Goal: Task Accomplishment & Management: Use online tool/utility

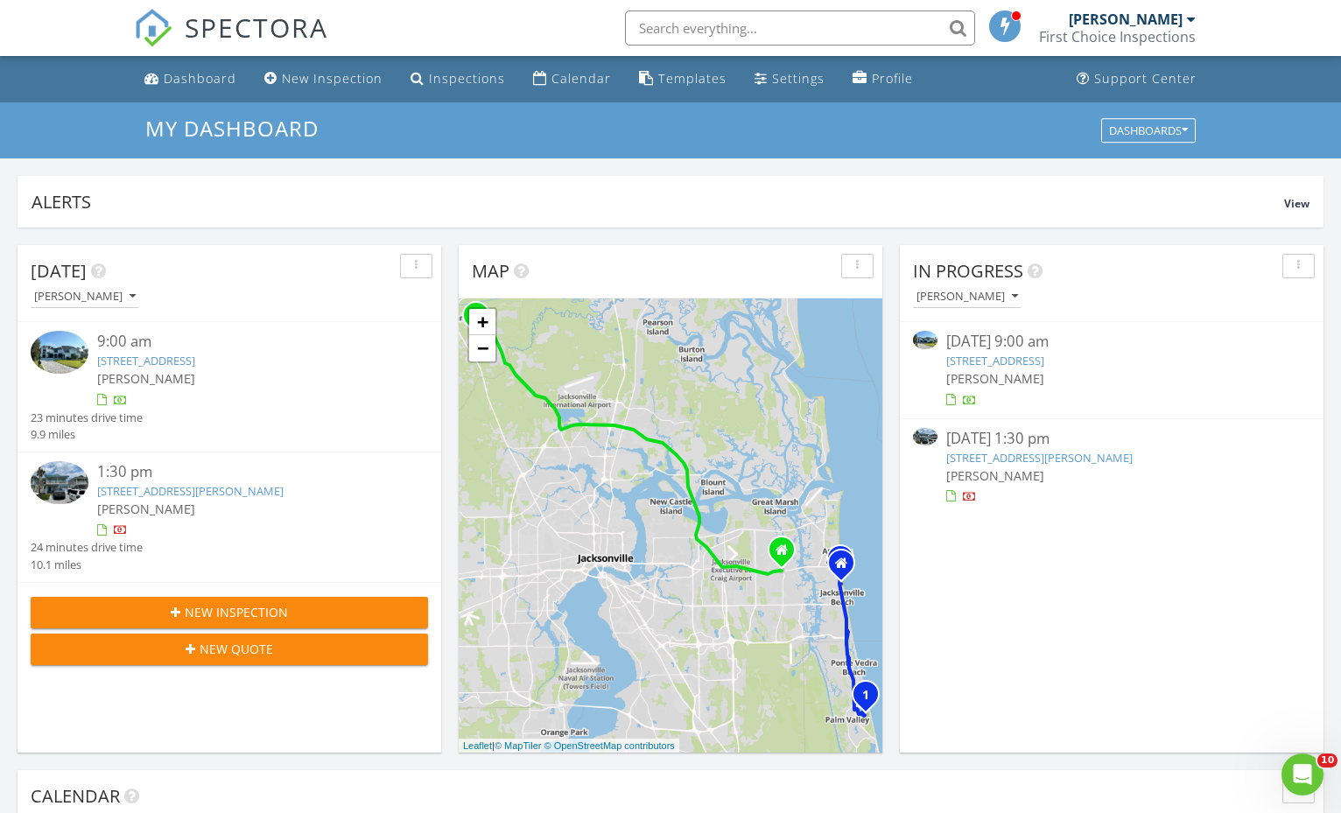
click at [1011, 437] on div "08/27/25 1:30 pm" at bounding box center [1111, 439] width 331 height 22
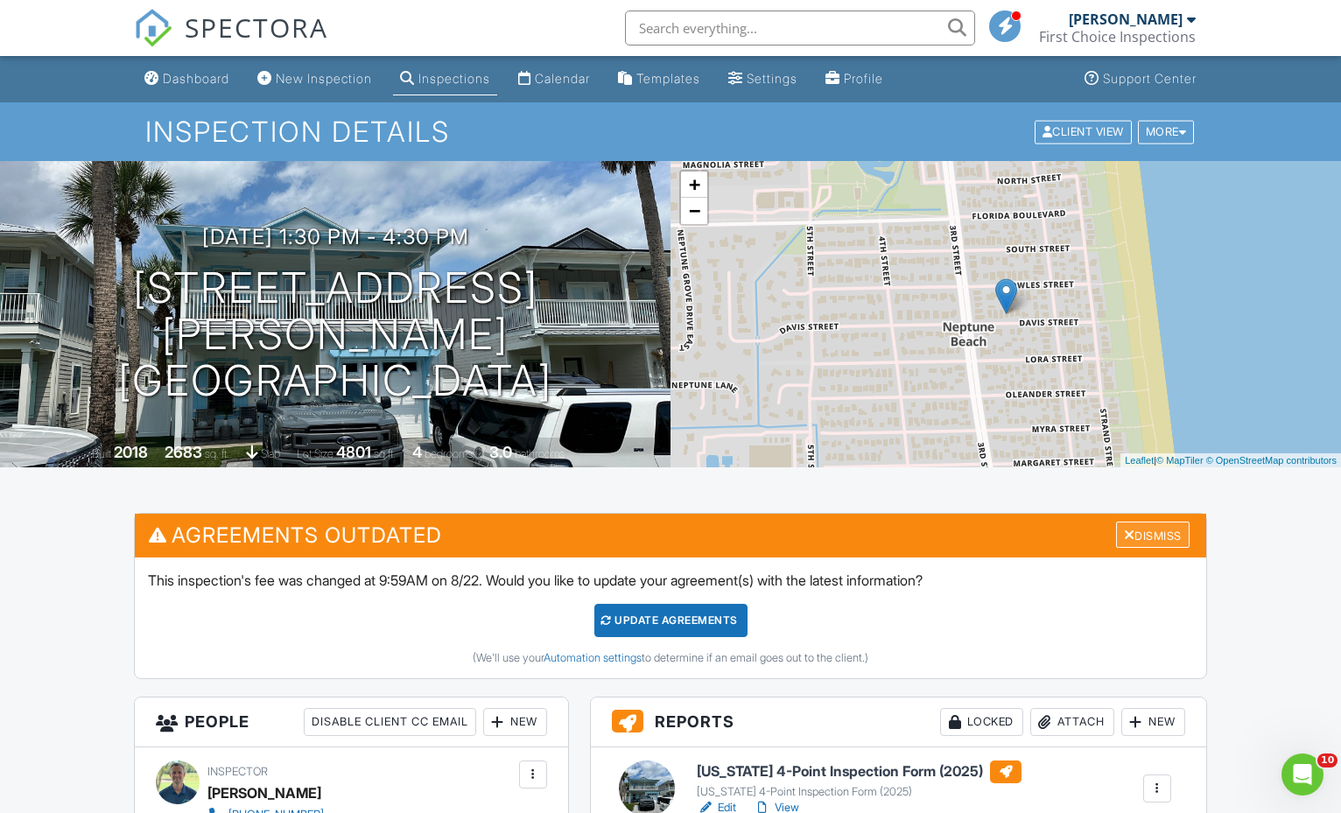
click at [1138, 531] on div "Dismiss" at bounding box center [1153, 535] width 74 height 27
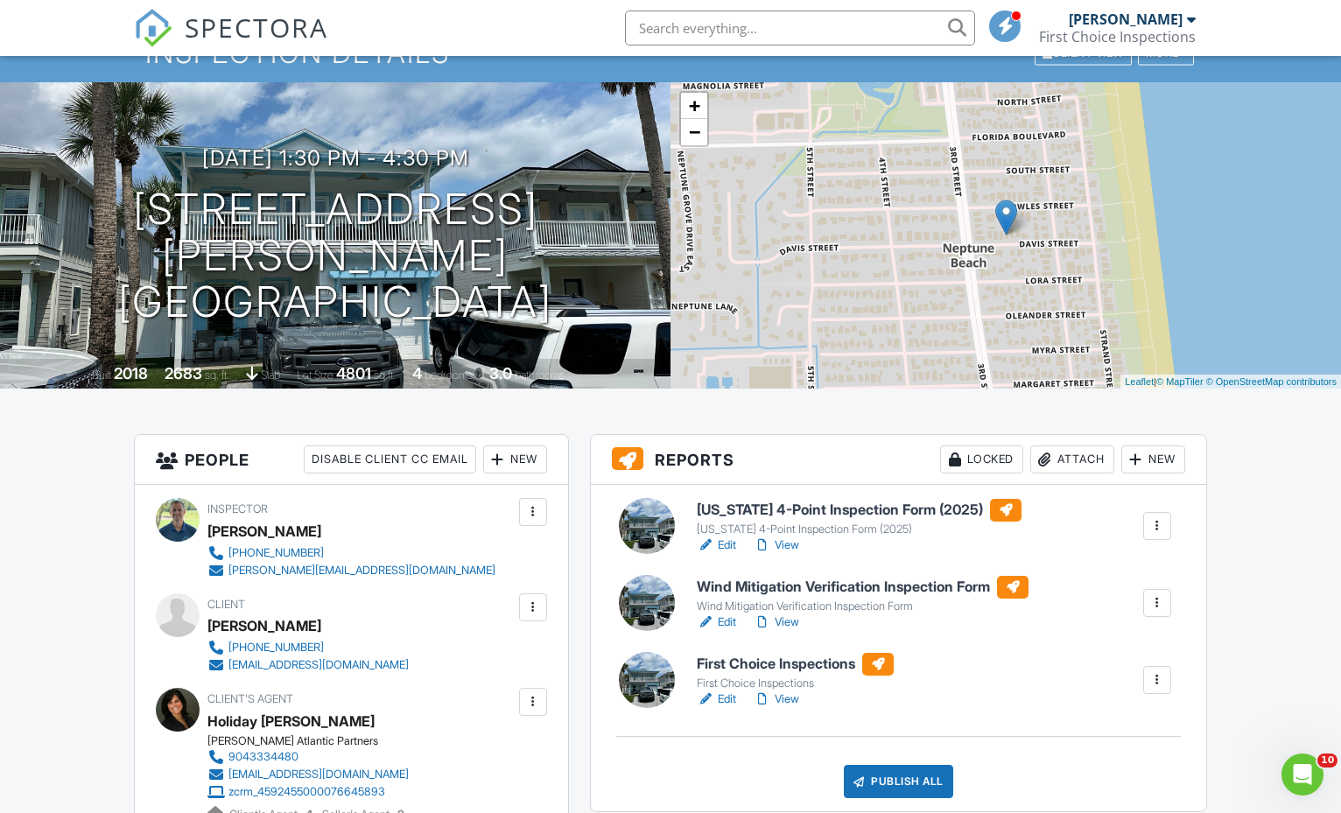
scroll to position [89, 0]
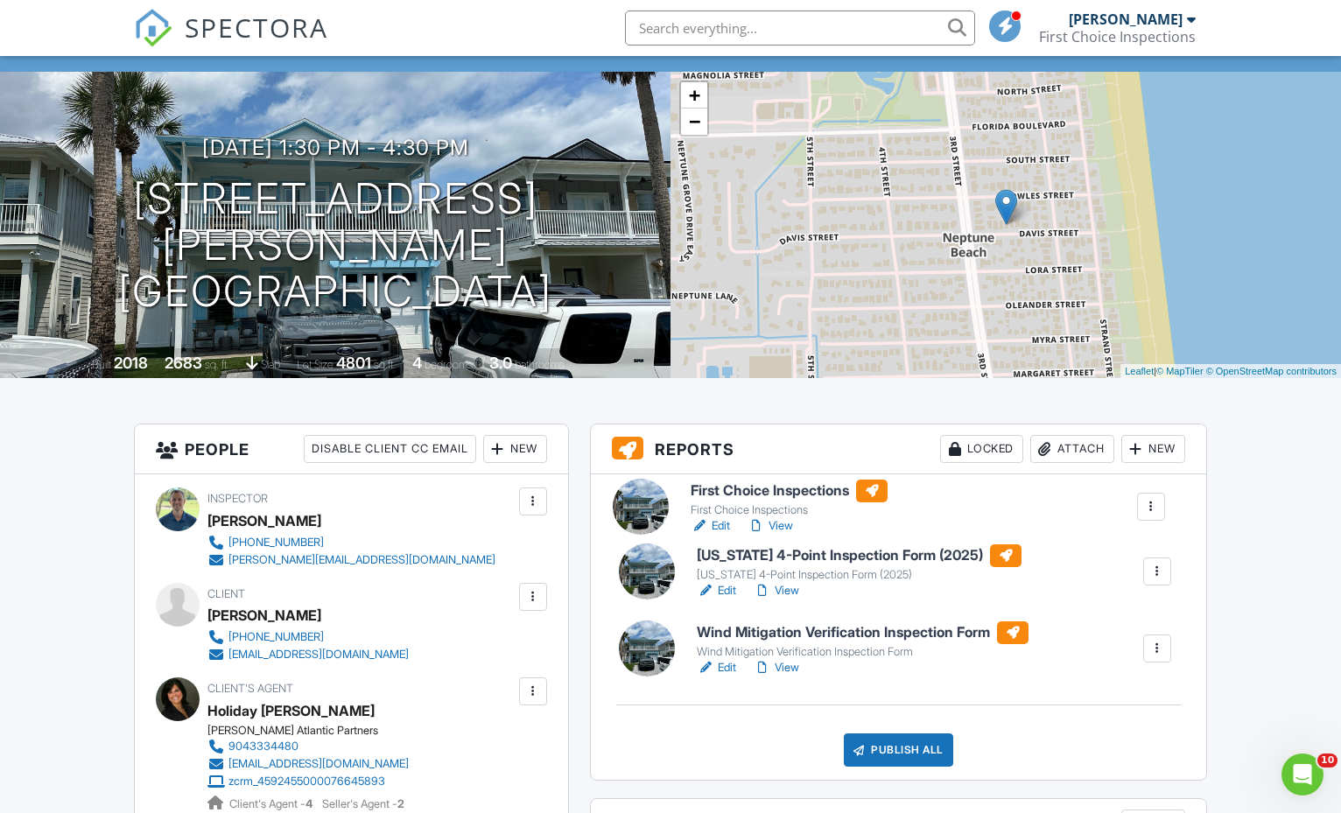
drag, startPoint x: 945, startPoint y: 645, endPoint x: 932, endPoint y: 489, distance: 157.3
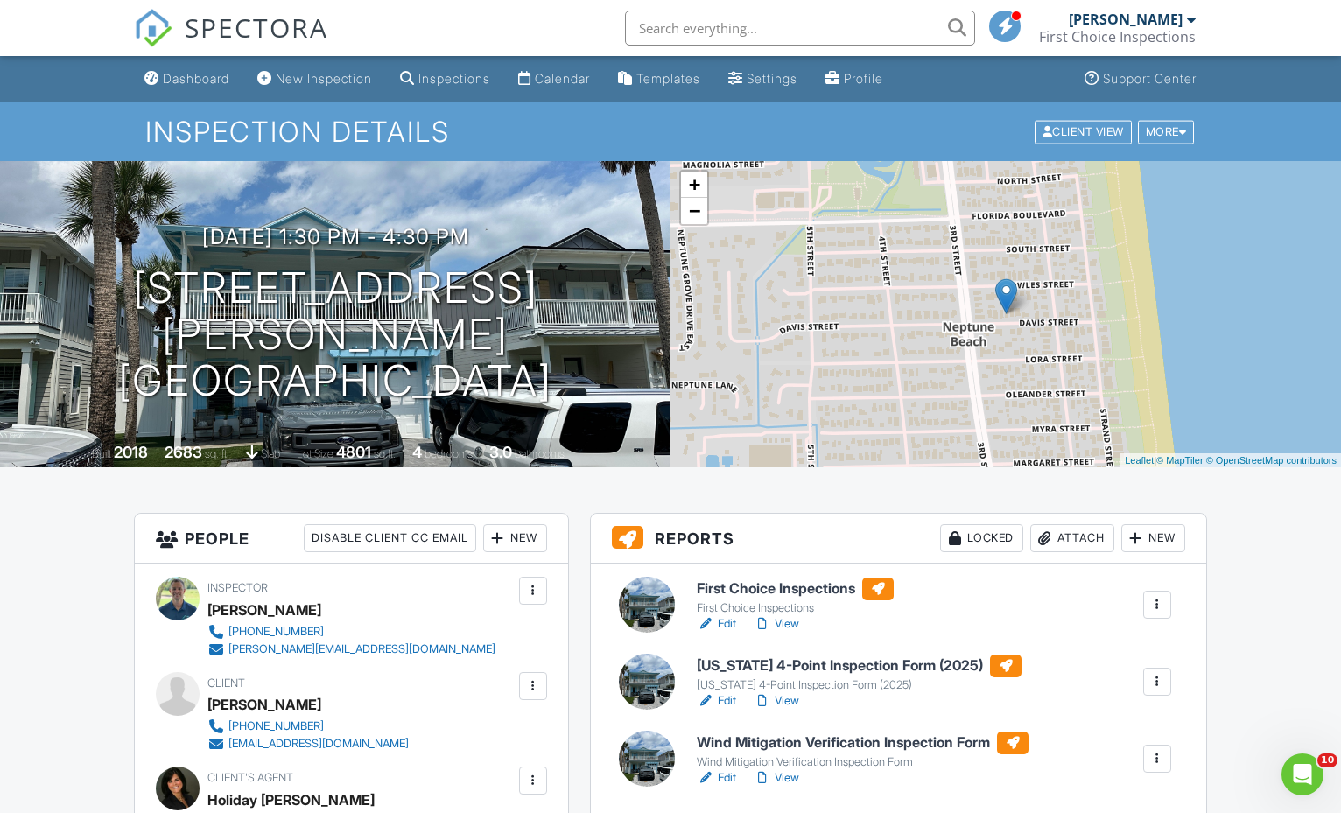
scroll to position [0, 0]
click at [1149, 538] on div "New" at bounding box center [1154, 538] width 64 height 28
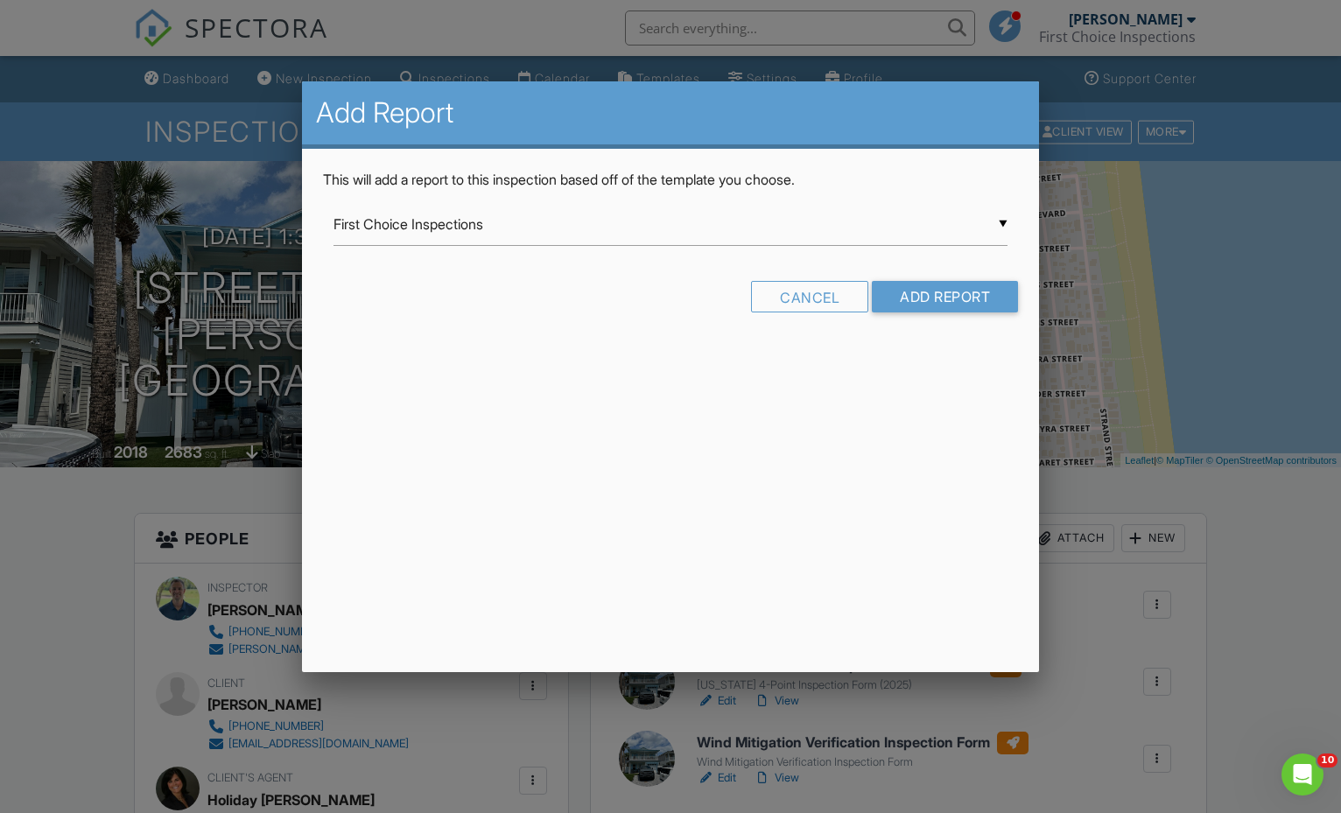
click at [372, 223] on div "▼ First Choice Inspections First Choice Inspections Florida 4-Point Inspection …" at bounding box center [671, 224] width 675 height 43
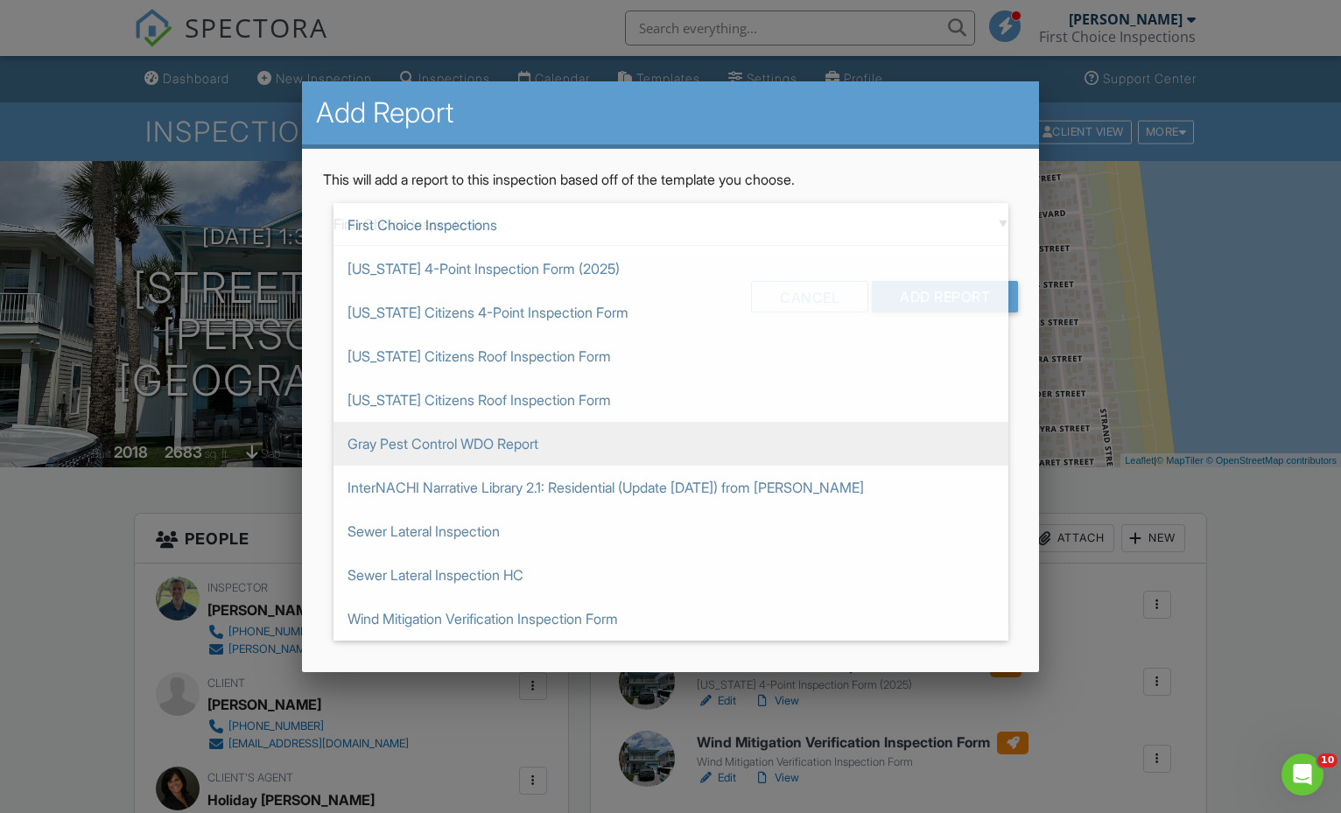
click at [382, 443] on span "Gray Pest Control WDO Report" at bounding box center [671, 444] width 675 height 44
type input "Gray Pest Control WDO Report"
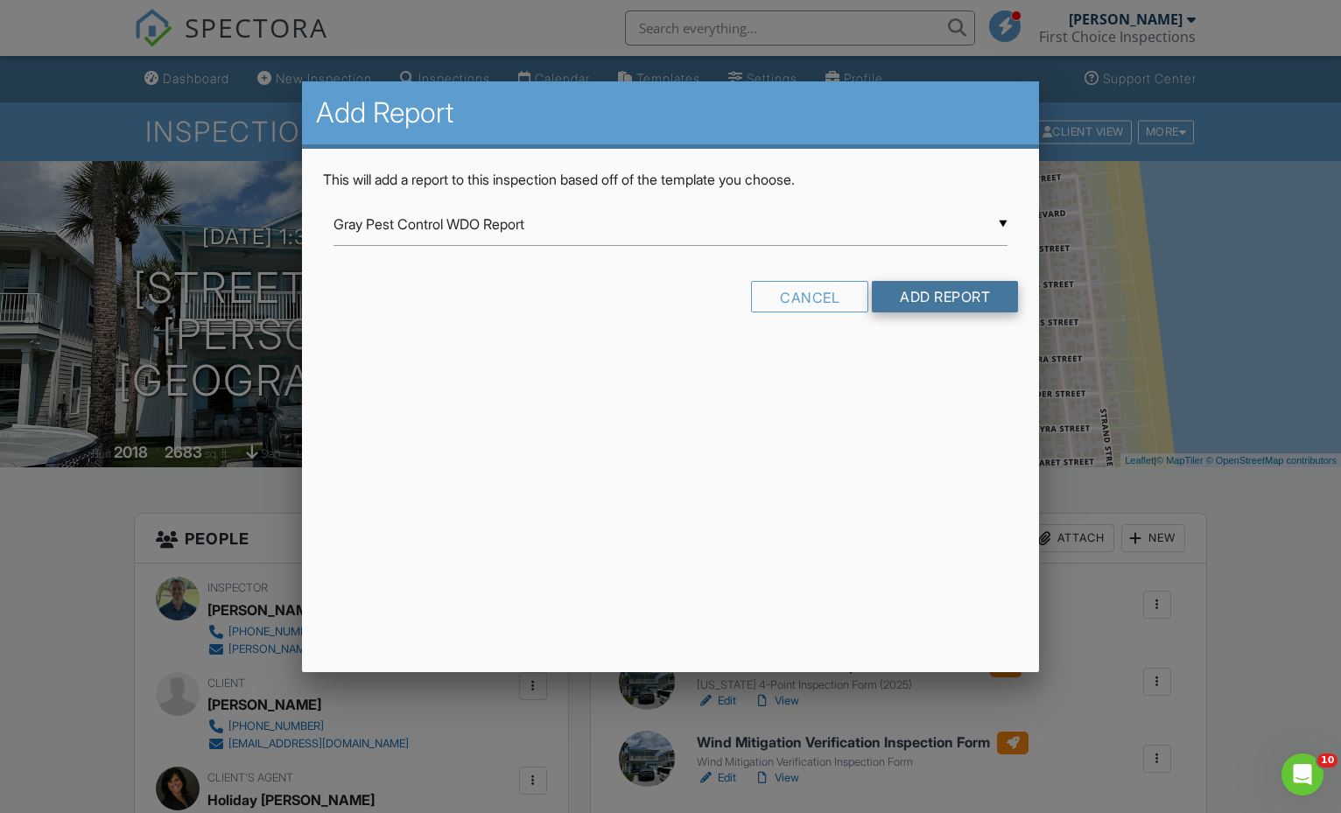
drag, startPoint x: 963, startPoint y: 320, endPoint x: 952, endPoint y: 298, distance: 24.7
click at [963, 320] on div "Cancel Add Report" at bounding box center [671, 303] width 696 height 45
click at [952, 298] on input "Add Report" at bounding box center [945, 297] width 146 height 32
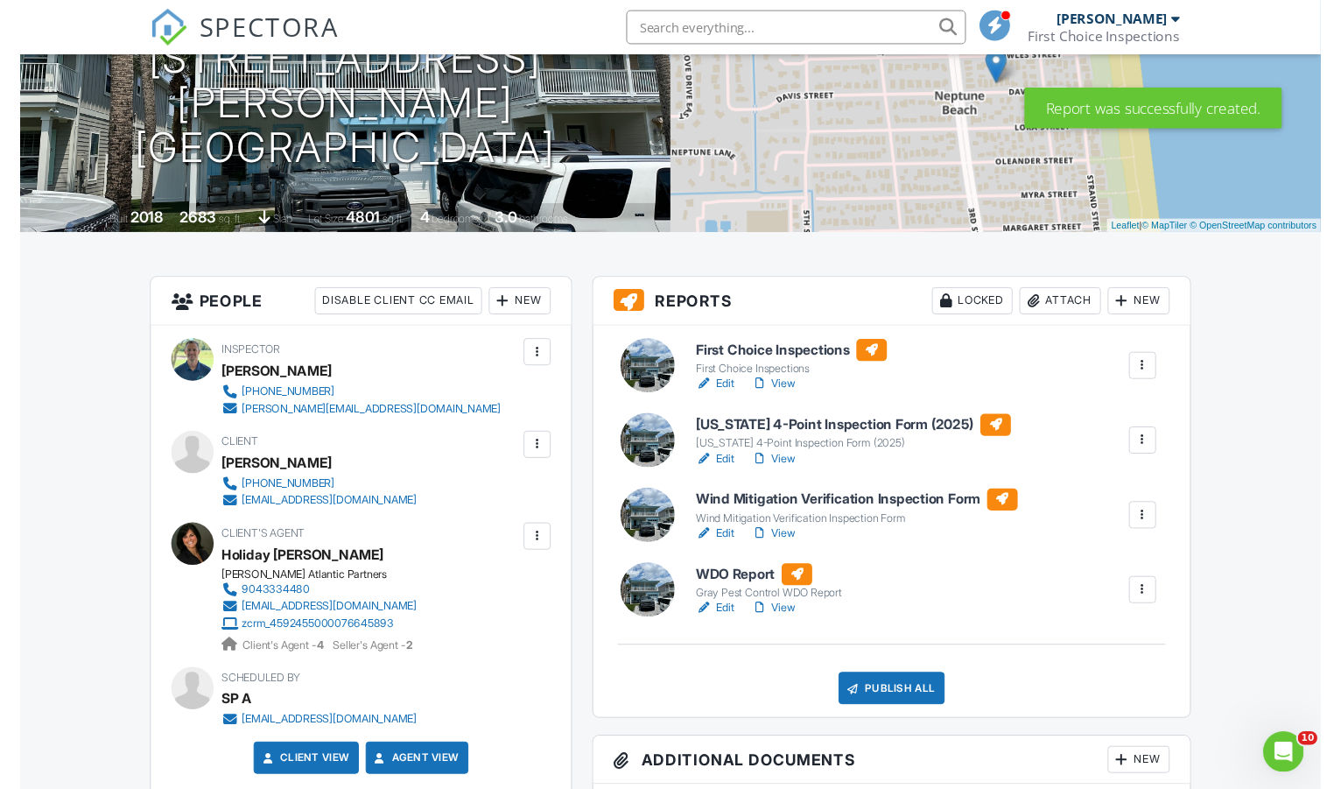
scroll to position [229, 0]
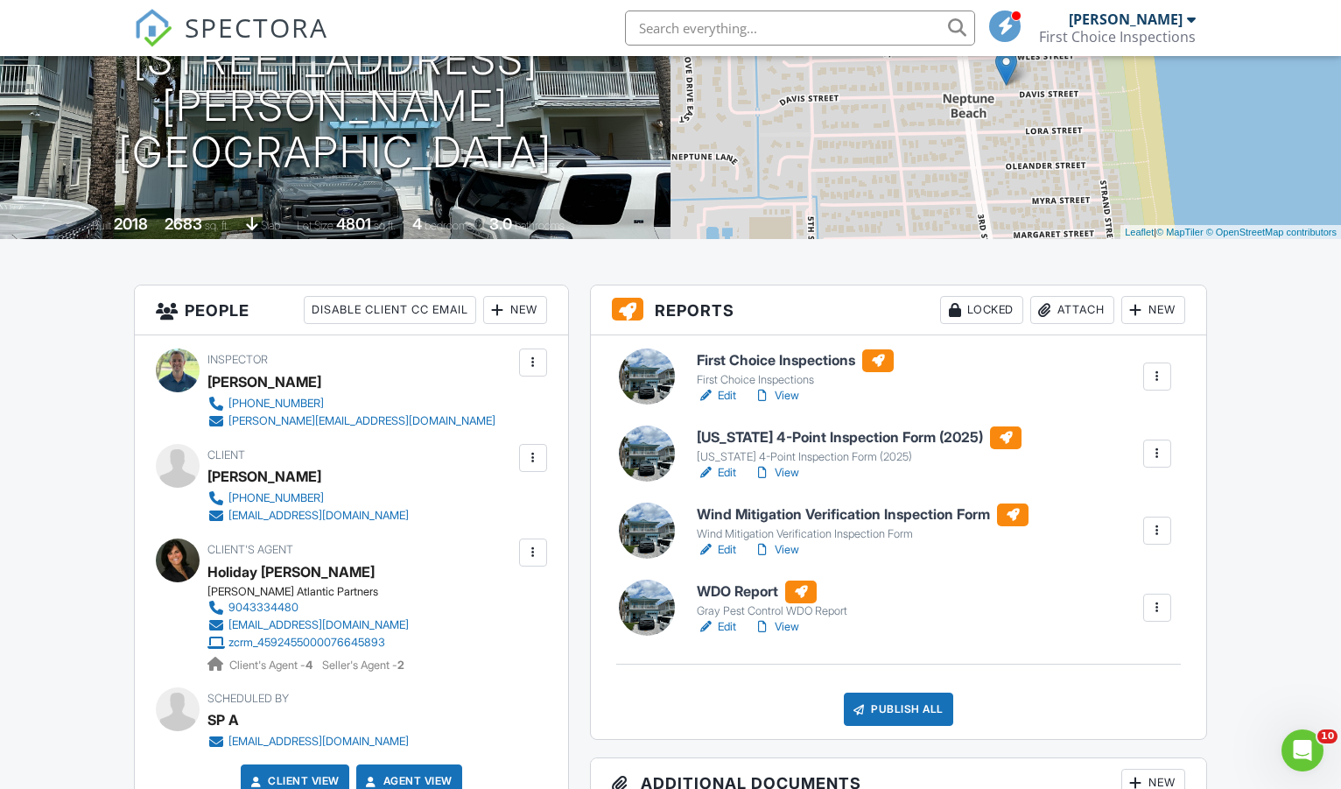
click at [797, 357] on h6 "First Choice Inspections" at bounding box center [795, 360] width 197 height 23
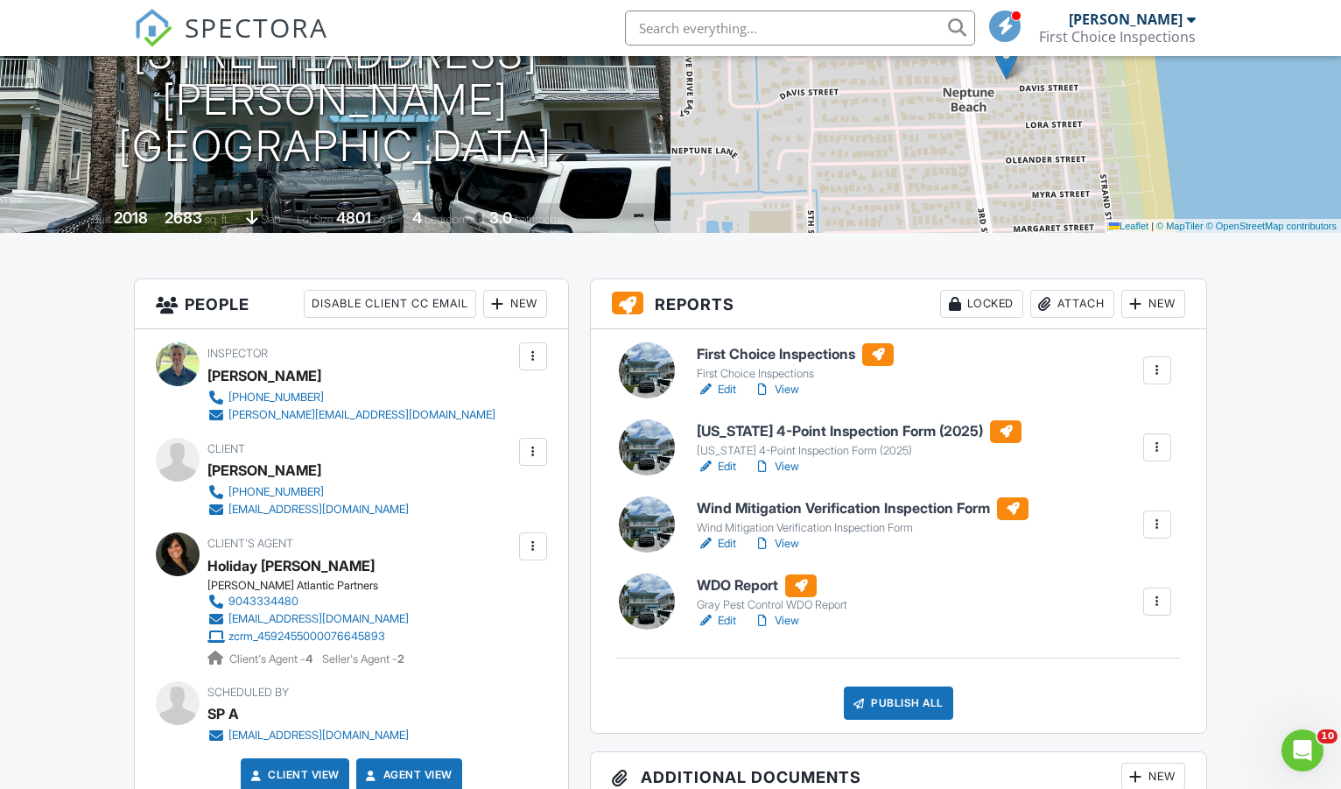
click at [800, 440] on h6 "[US_STATE] 4-Point Inspection Form (2025)" at bounding box center [859, 431] width 325 height 23
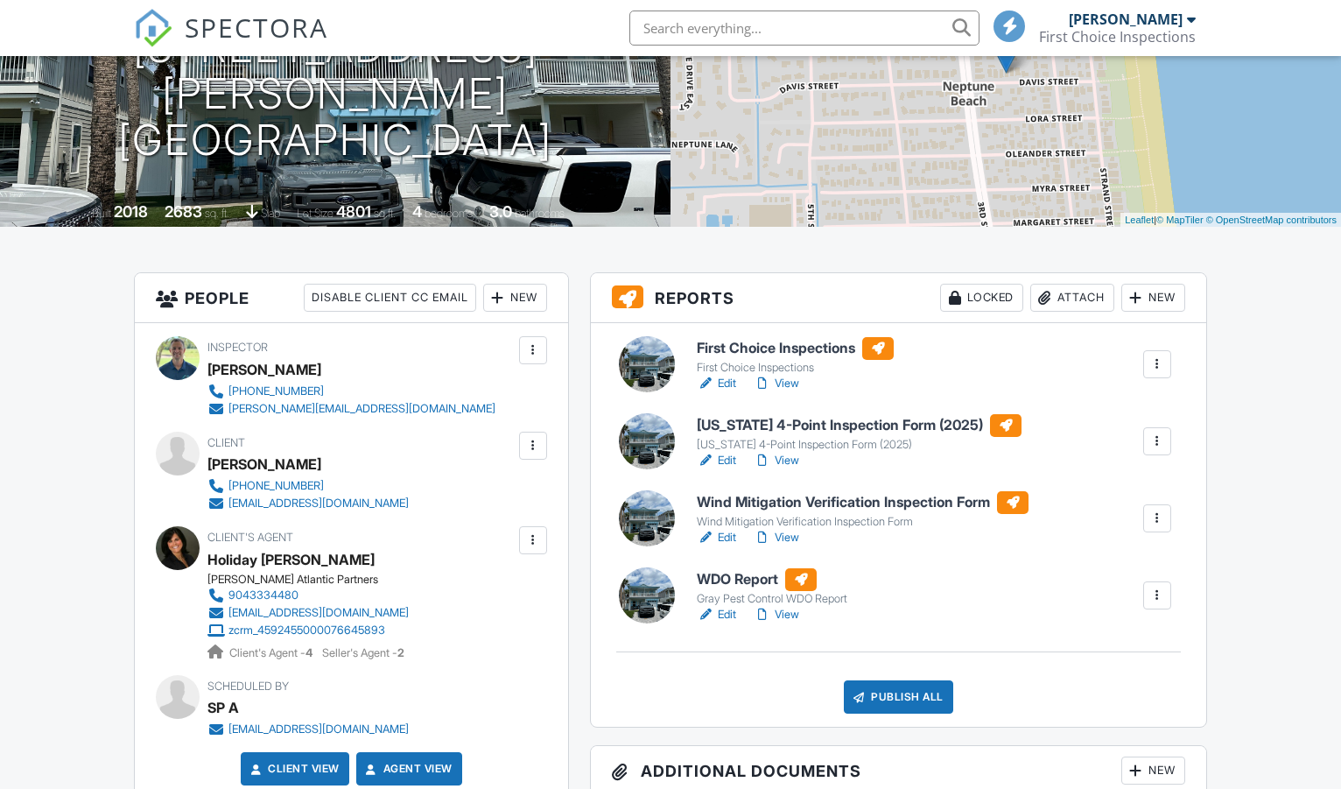
scroll to position [242, 0]
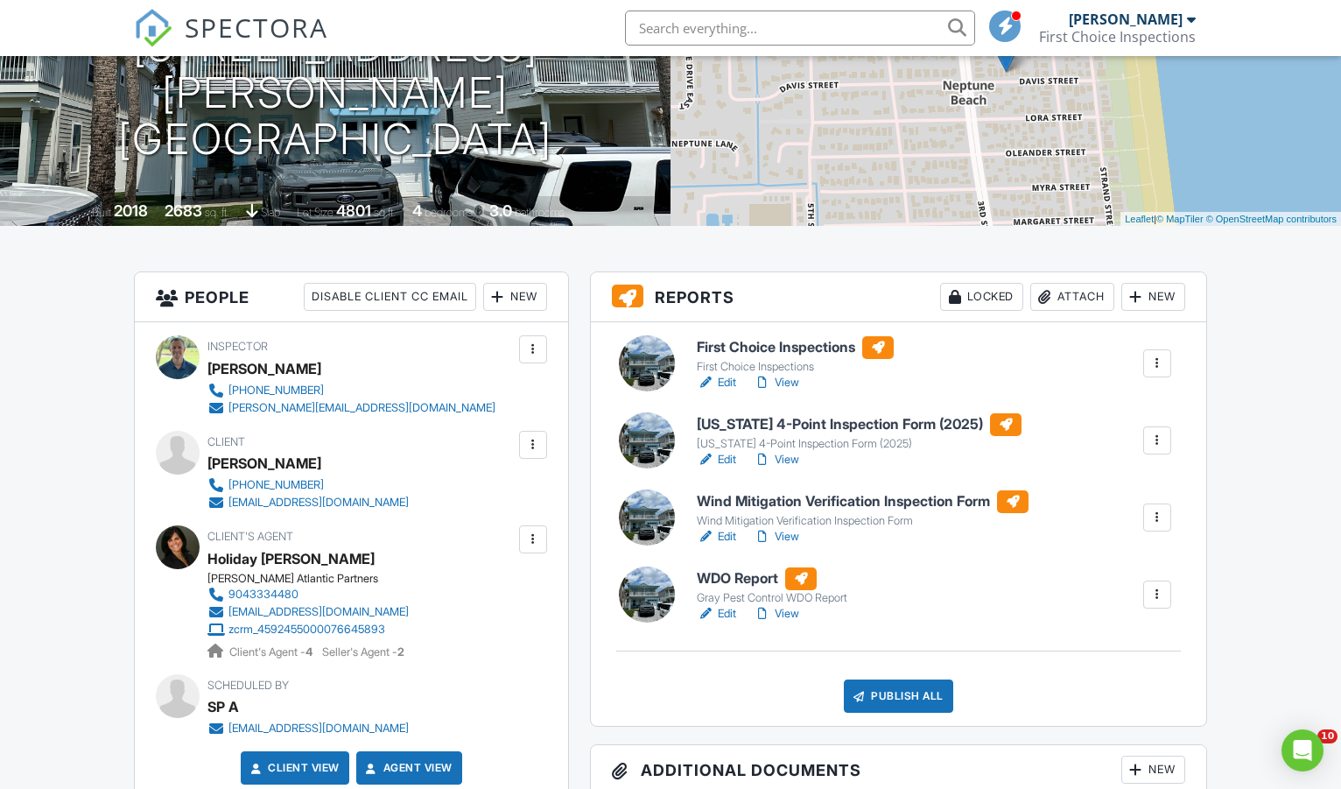
click at [828, 503] on h6 "Wind Mitigation Verification Inspection Form" at bounding box center [863, 501] width 332 height 23
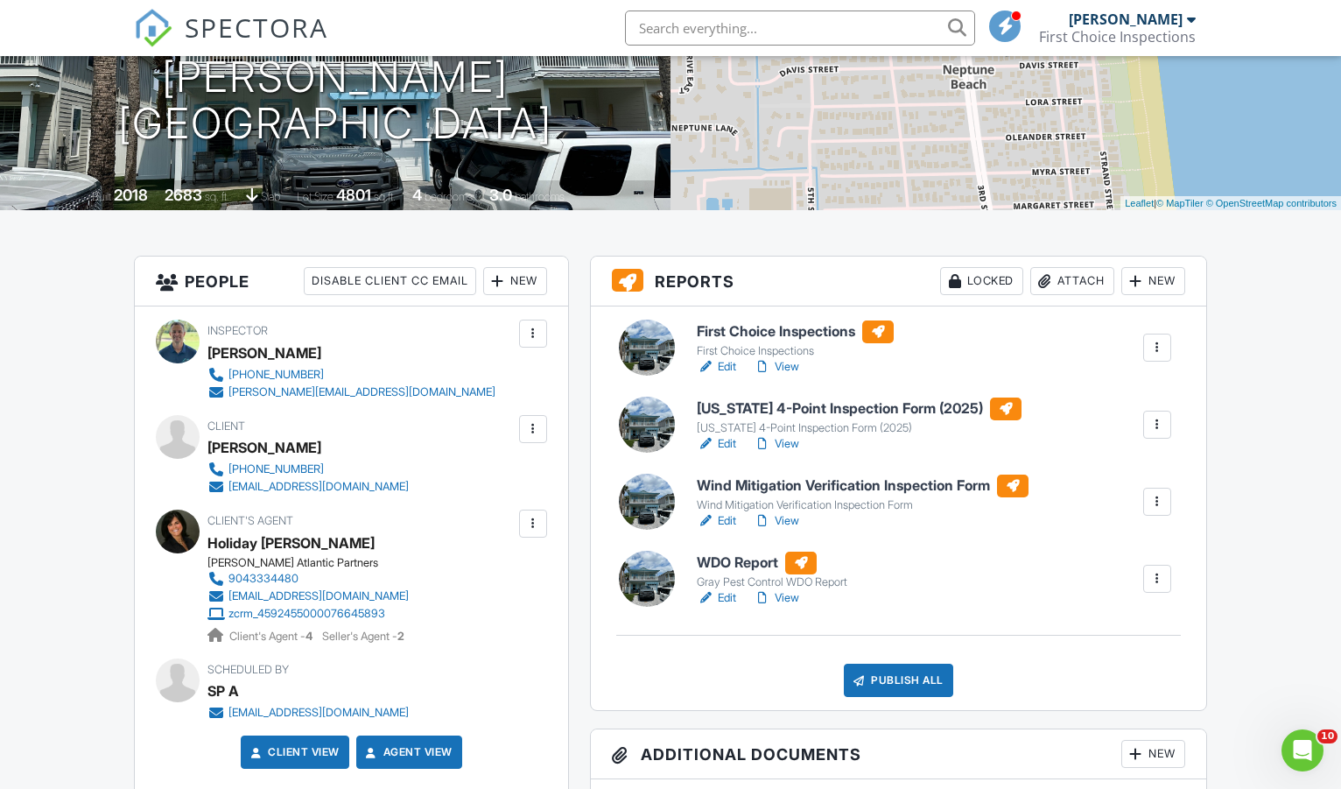
click at [757, 565] on h6 "WDO Report" at bounding box center [772, 563] width 151 height 23
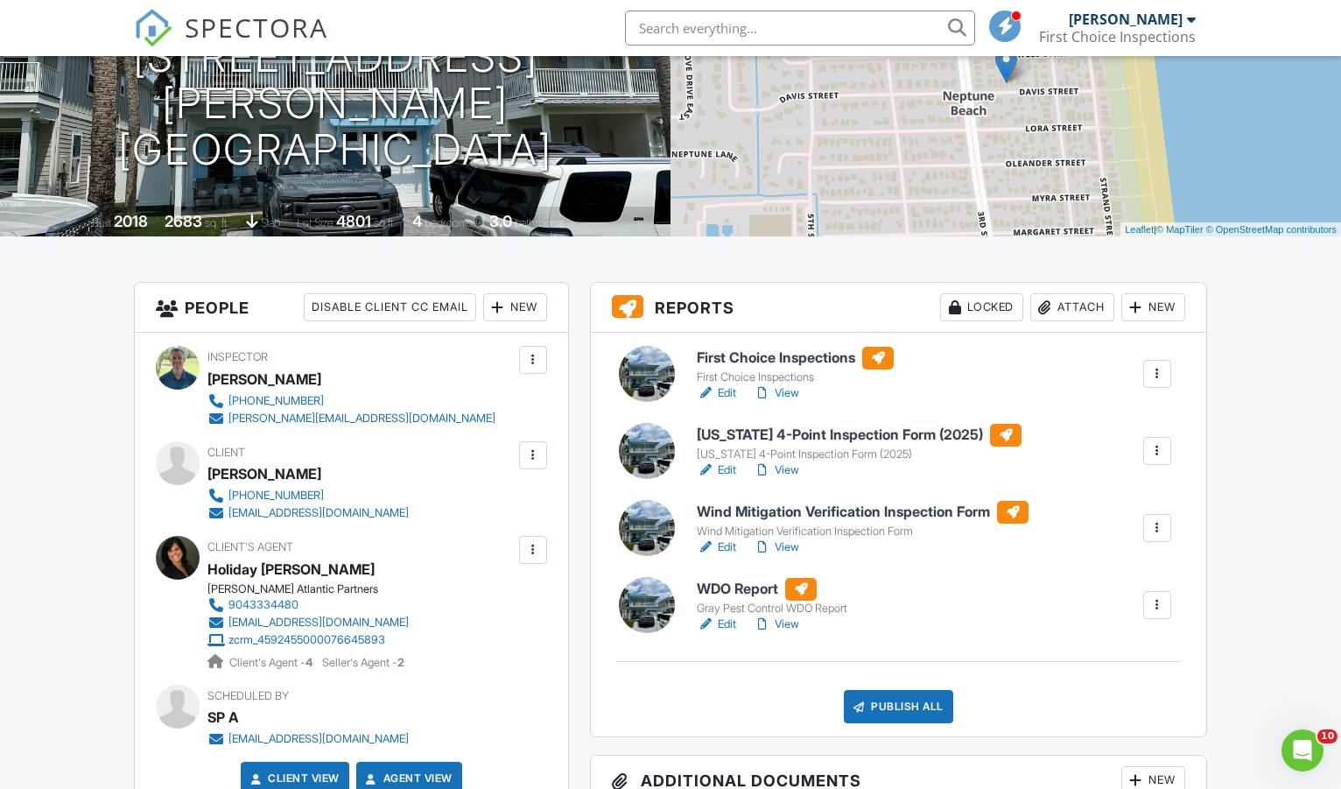
scroll to position [243, 0]
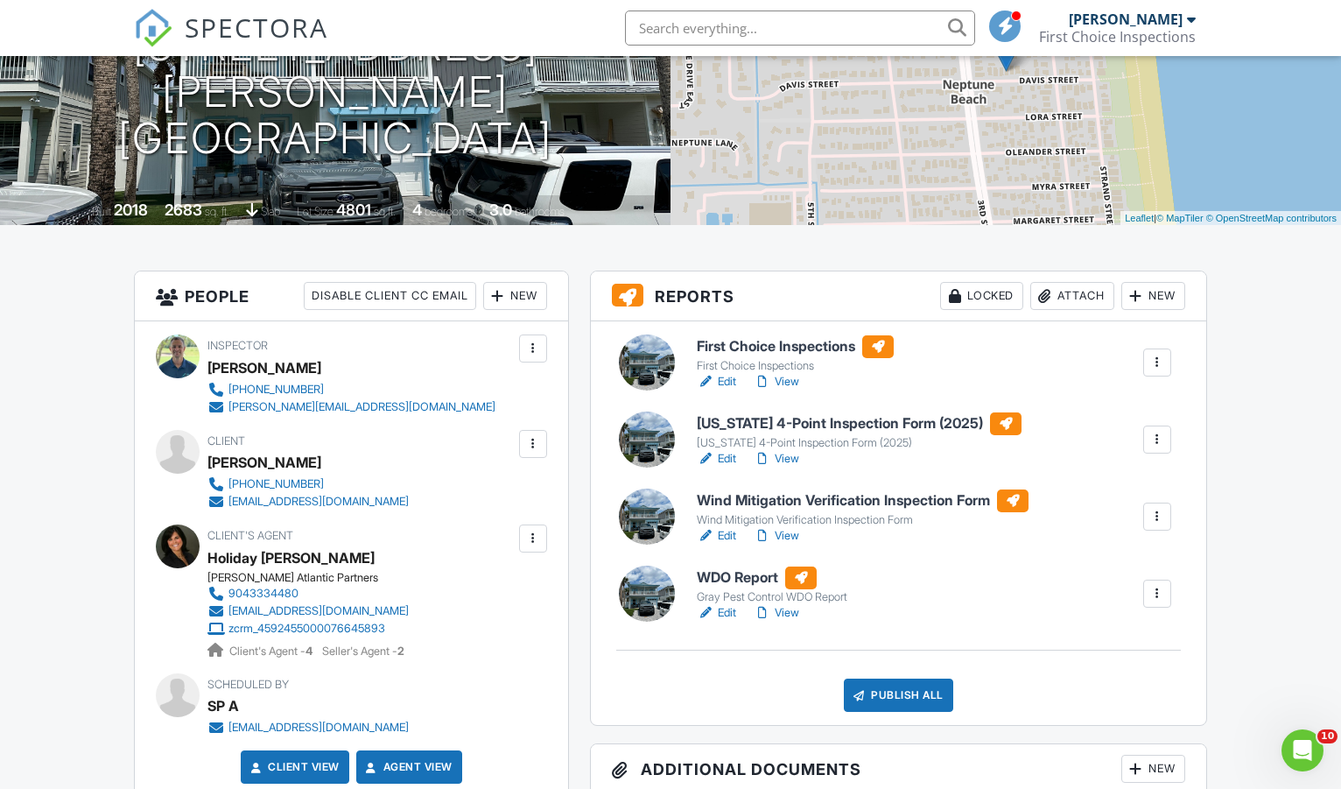
click at [791, 379] on link "View" at bounding box center [777, 382] width 46 height 18
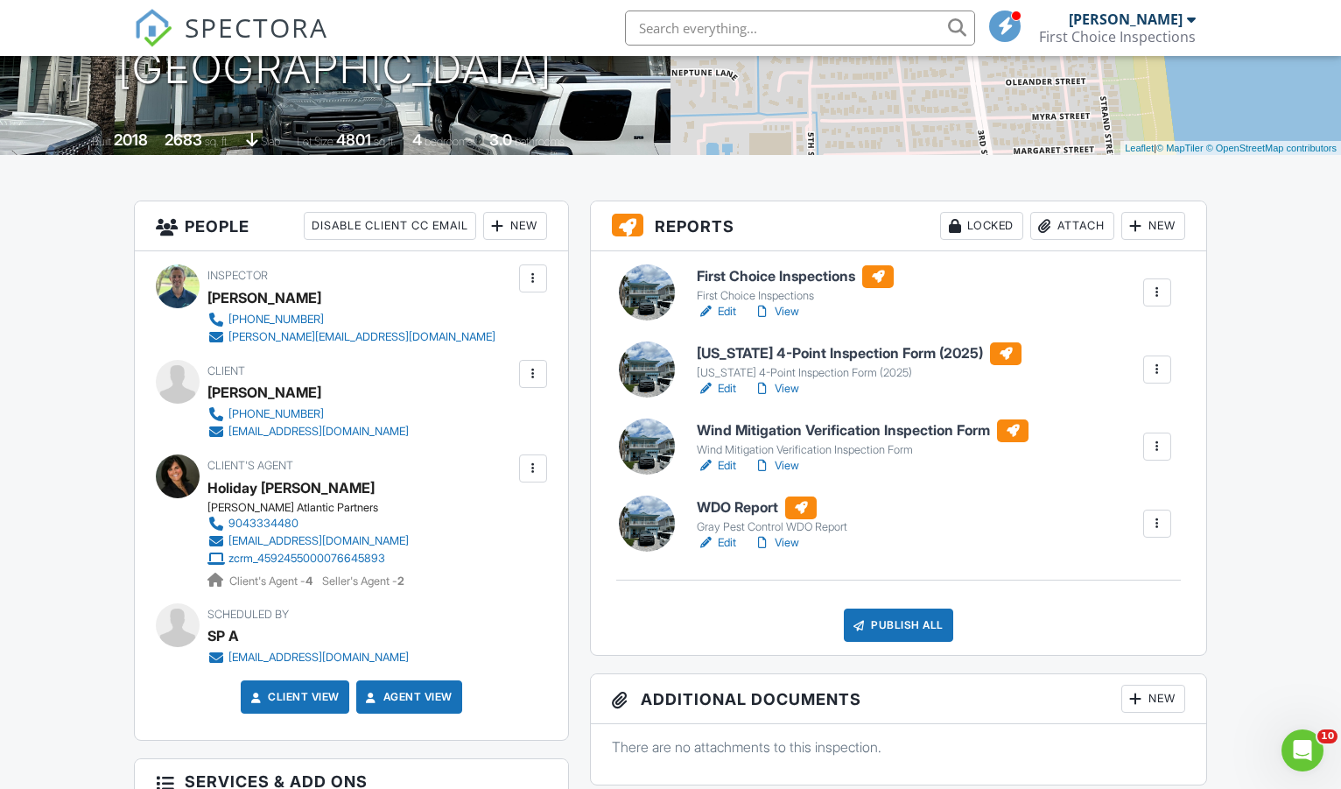
click at [753, 504] on h6 "WDO Report" at bounding box center [772, 507] width 151 height 23
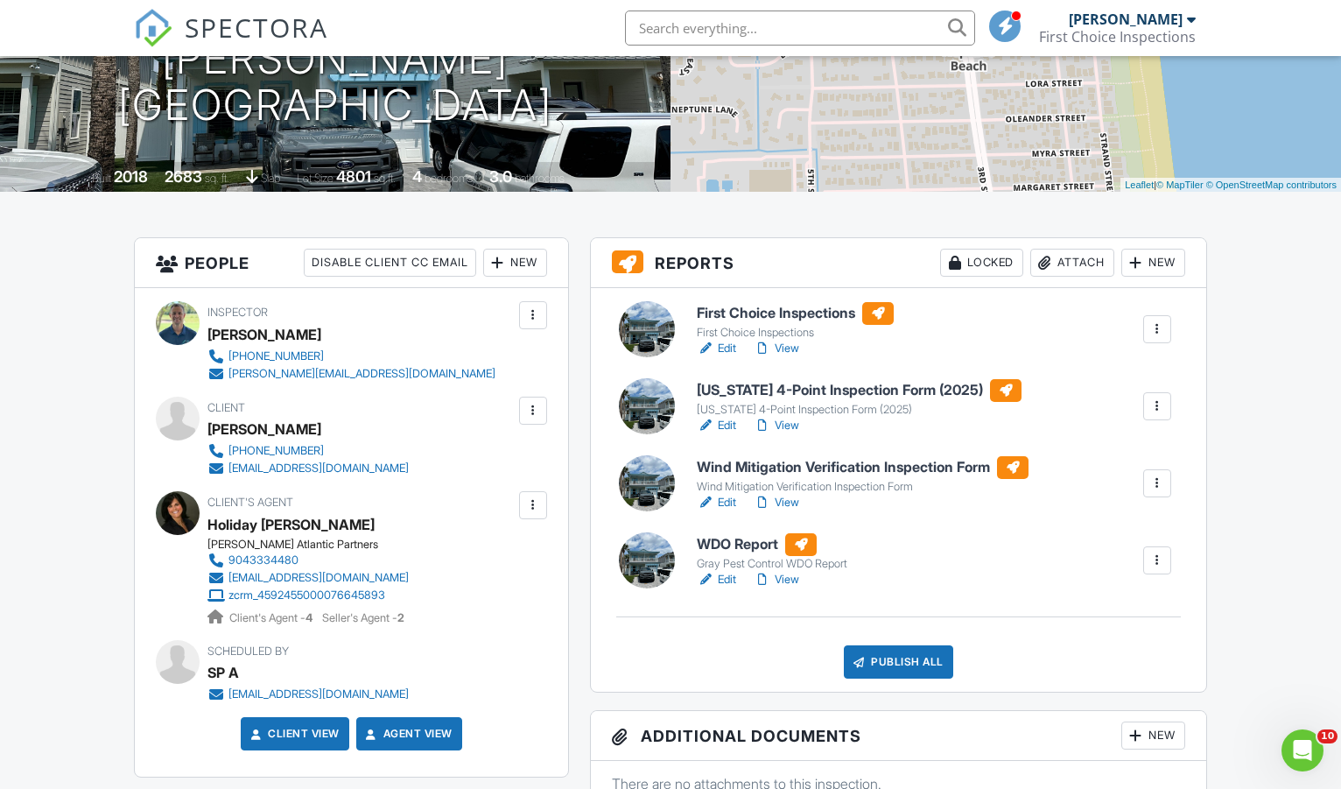
scroll to position [278, 0]
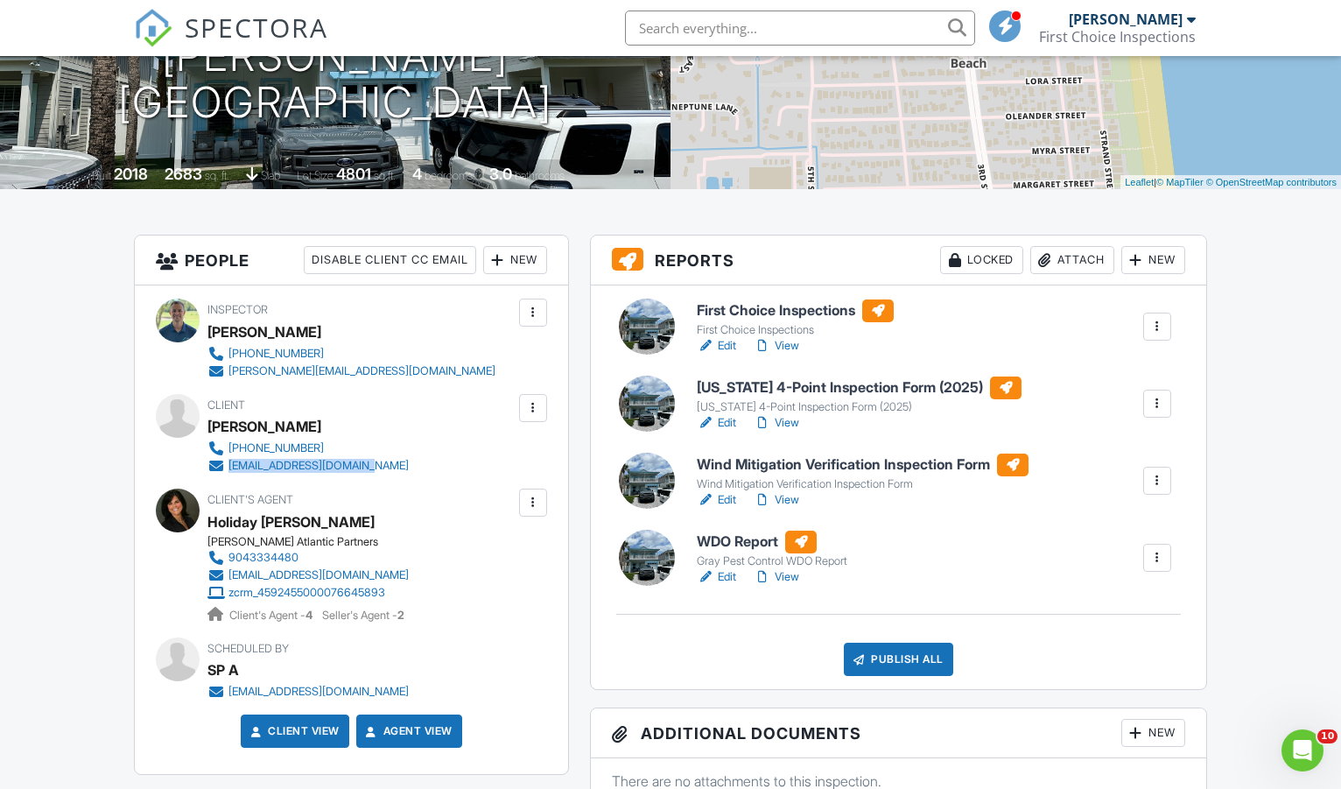
drag, startPoint x: 336, startPoint y: 469, endPoint x: 228, endPoint y: 469, distance: 108.6
click at [228, 469] on div "904-703-4679 walkerjturner@gmail.com" at bounding box center [314, 457] width 215 height 35
copy div "[EMAIL_ADDRESS][DOMAIN_NAME]"
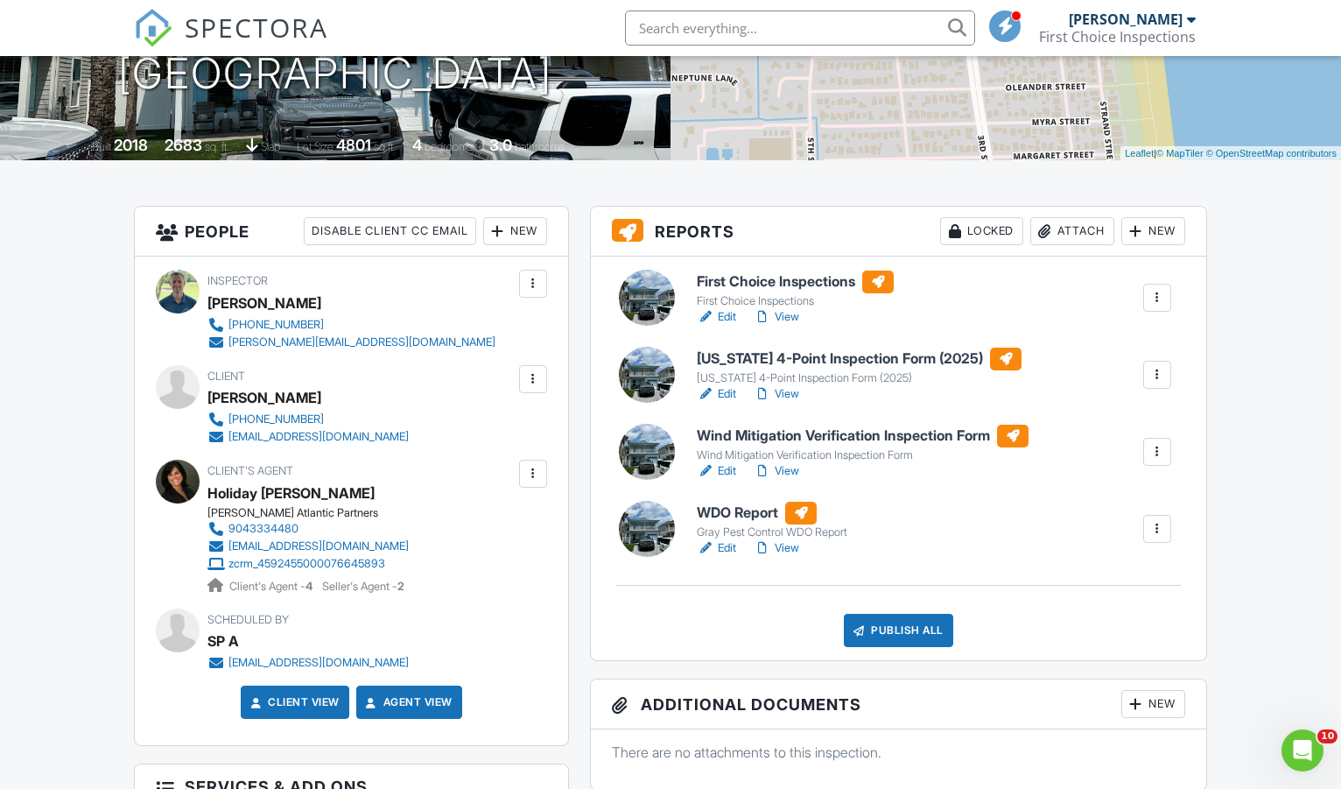
scroll to position [310, 0]
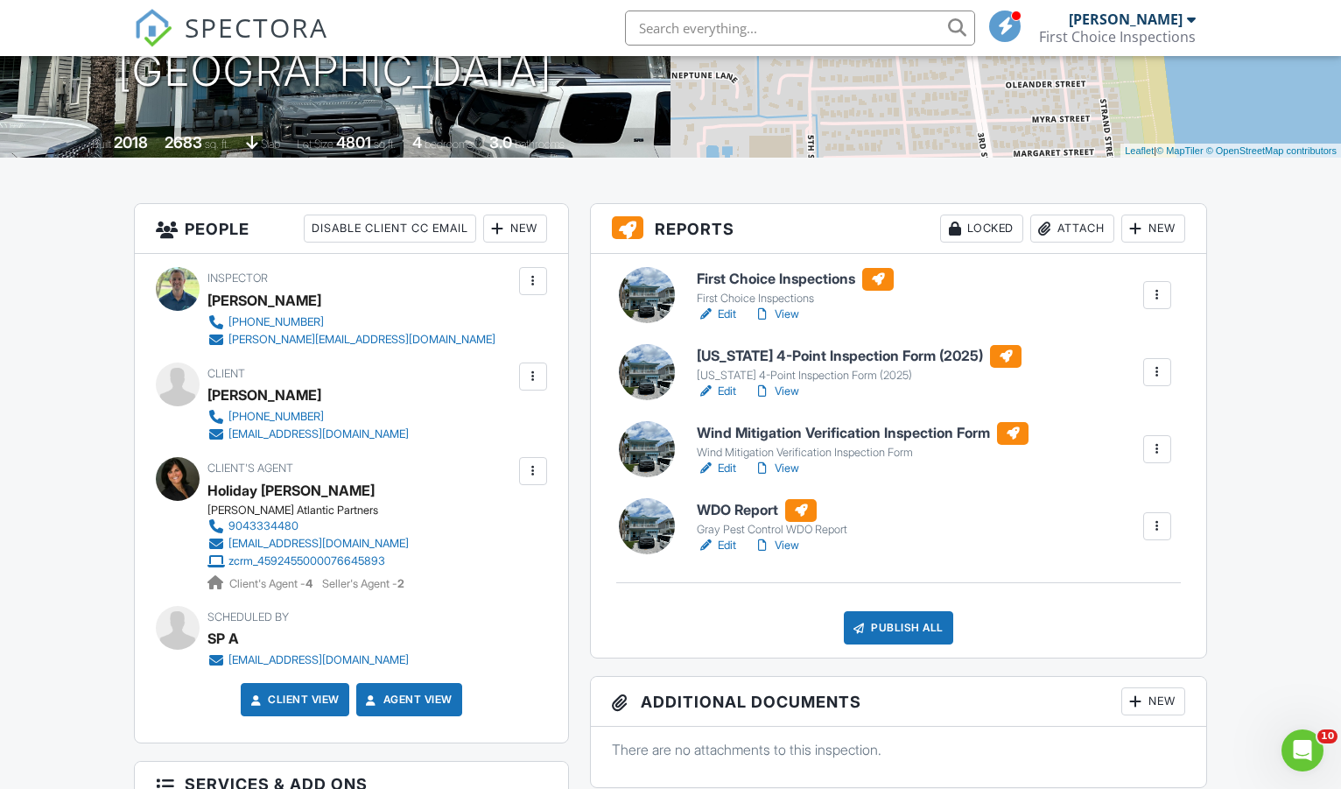
click at [737, 354] on h6 "[US_STATE] 4-Point Inspection Form (2025)" at bounding box center [859, 356] width 325 height 23
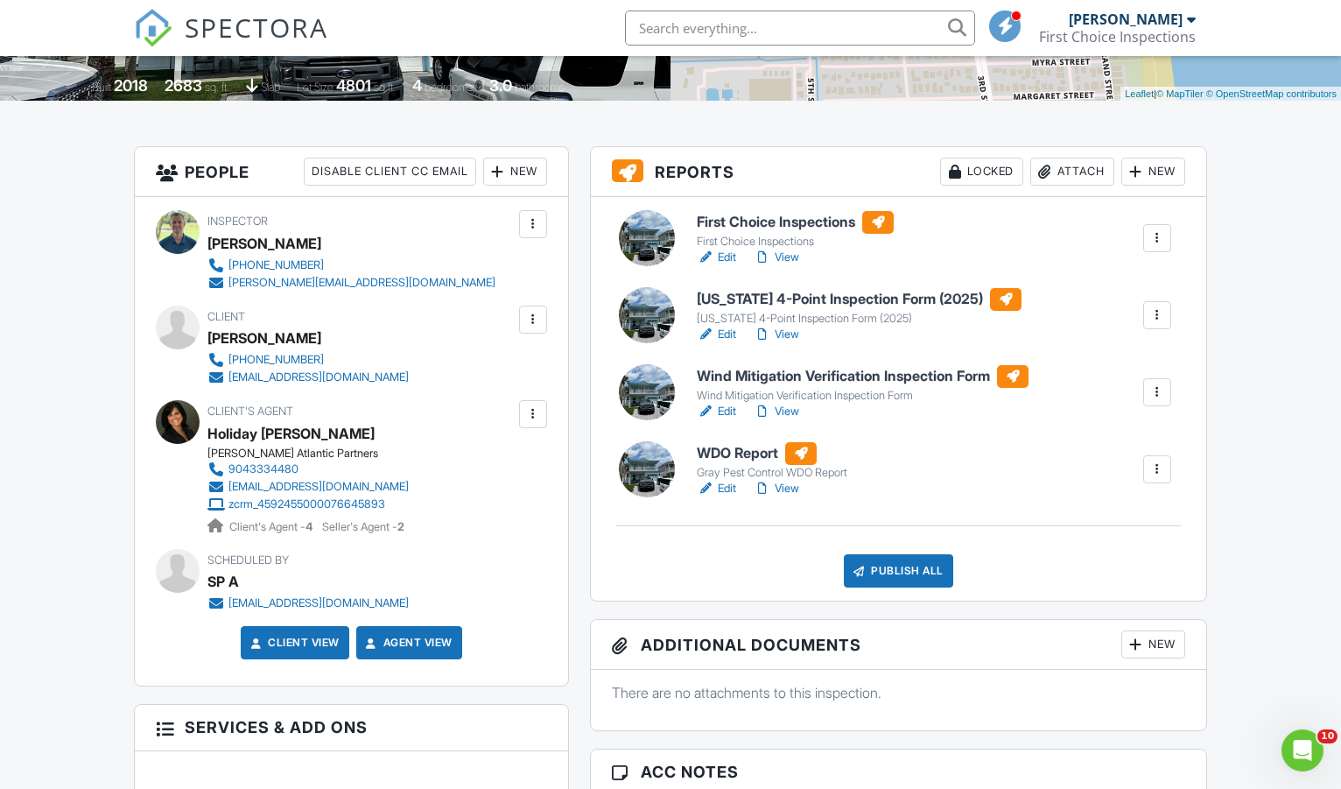
click at [786, 409] on link "View" at bounding box center [777, 412] width 46 height 18
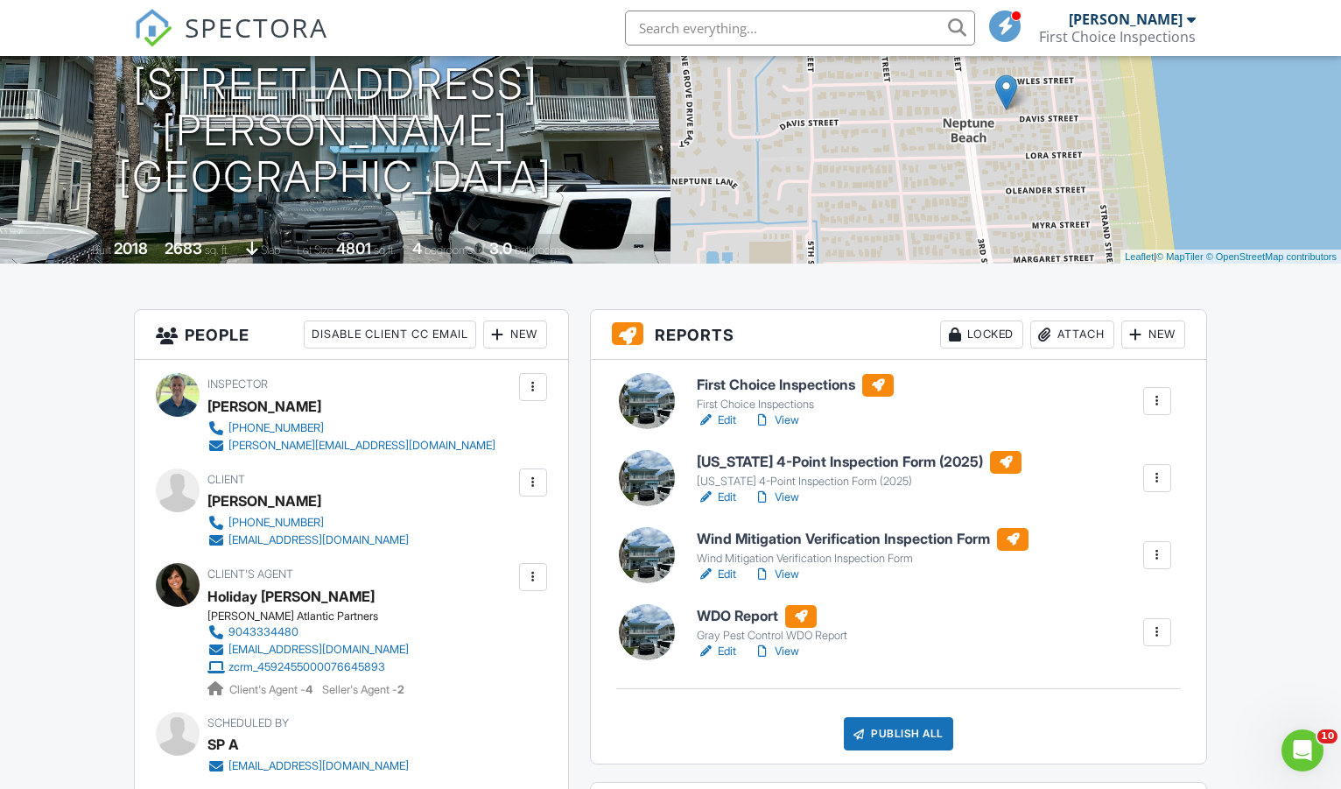
scroll to position [206, 0]
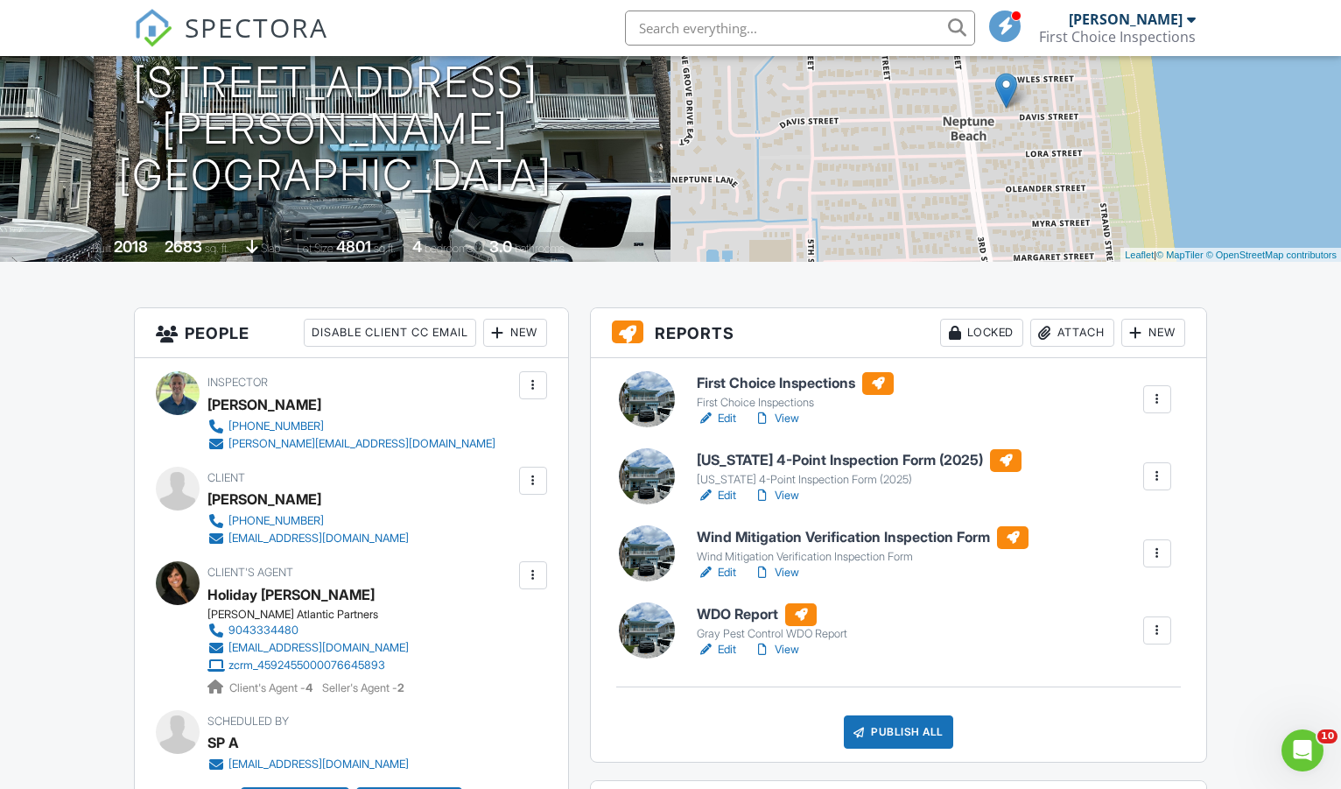
click at [794, 416] on link "View" at bounding box center [777, 419] width 46 height 18
